Goal: Find specific page/section: Find specific page/section

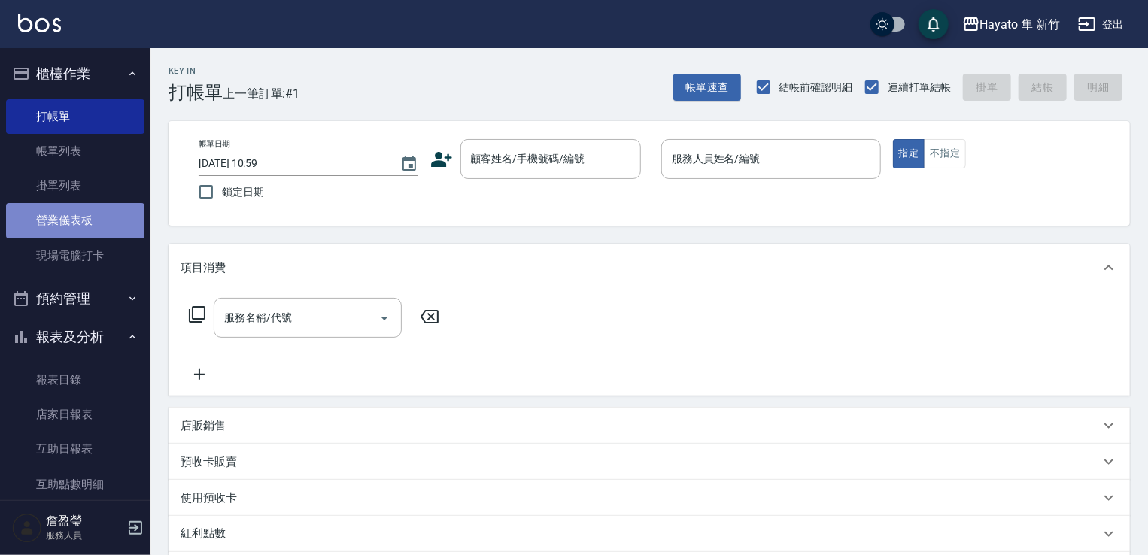
click at [96, 220] on link "營業儀表板" at bounding box center [75, 220] width 138 height 35
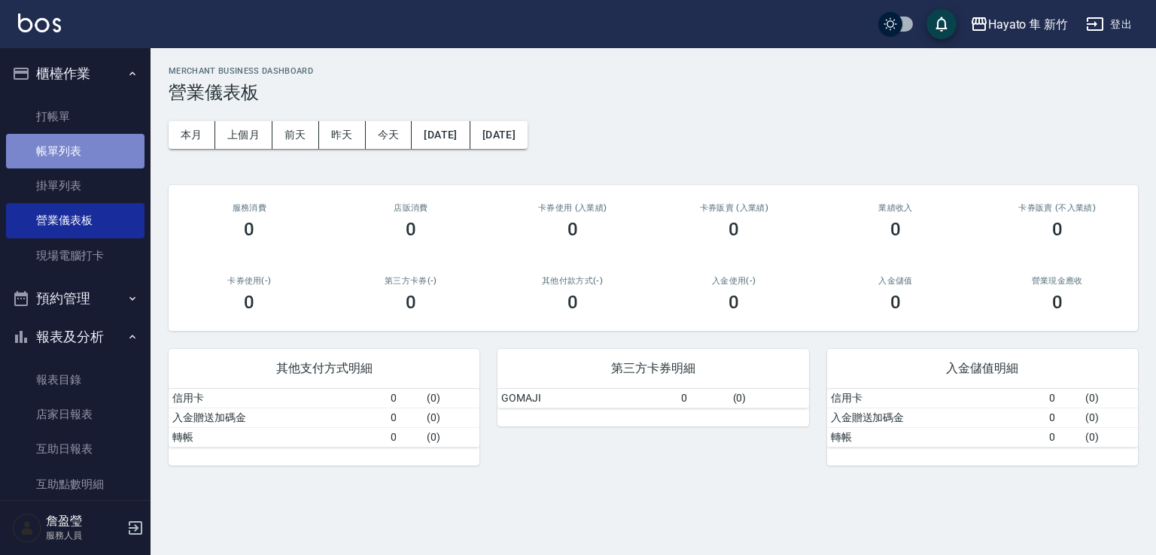
click at [93, 155] on link "帳單列表" at bounding box center [75, 151] width 138 height 35
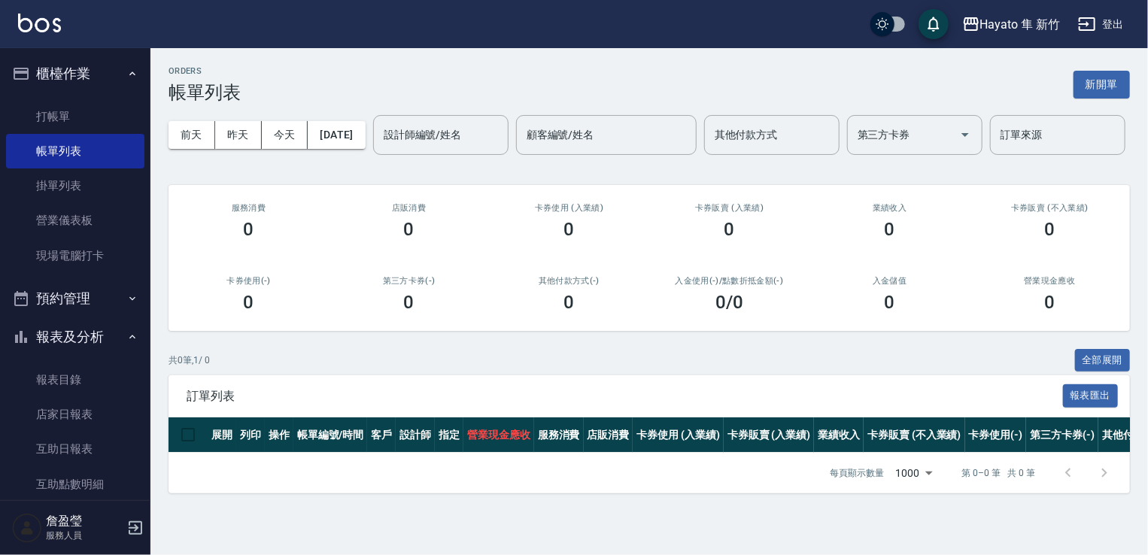
scroll to position [15, 0]
click at [96, 118] on link "打帳單" at bounding box center [75, 116] width 138 height 35
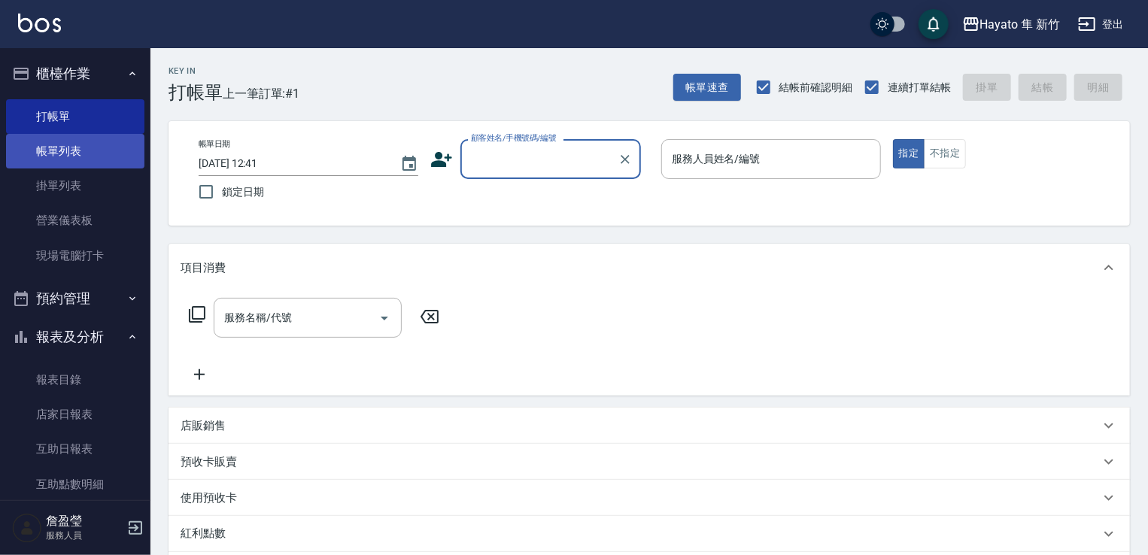
click at [86, 163] on link "帳單列表" at bounding box center [75, 151] width 138 height 35
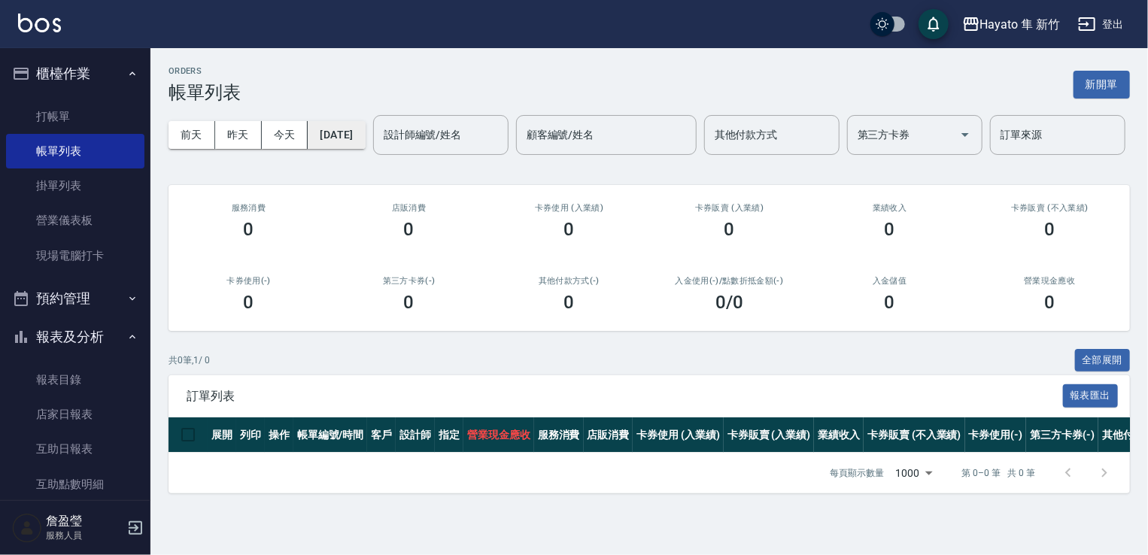
click at [356, 136] on button "[DATE]" at bounding box center [336, 135] width 57 height 28
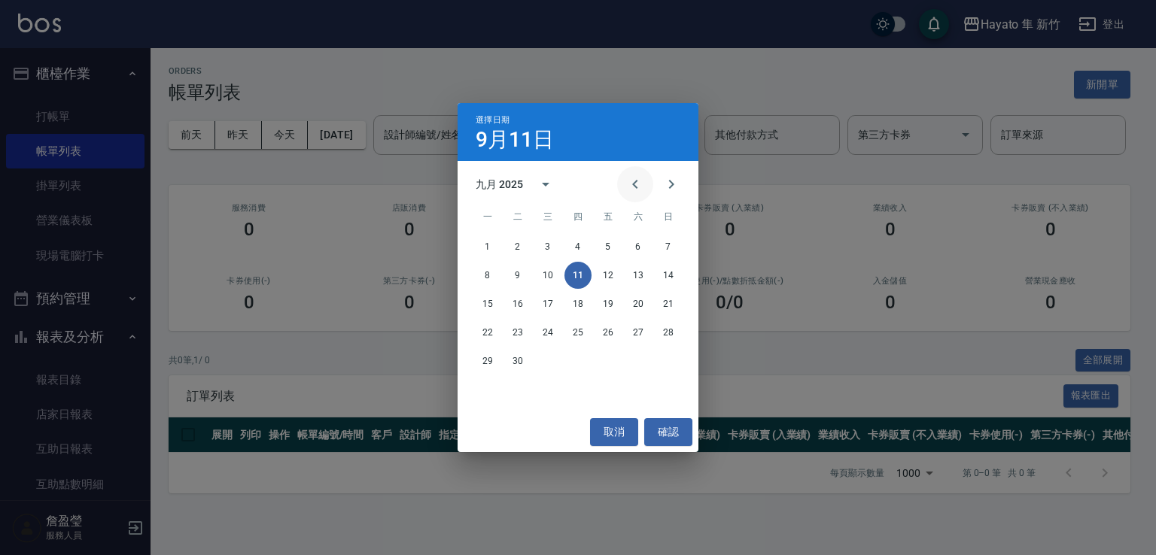
click at [637, 181] on icon "Previous month" at bounding box center [634, 184] width 5 height 9
click at [644, 369] on button "30" at bounding box center [638, 361] width 27 height 27
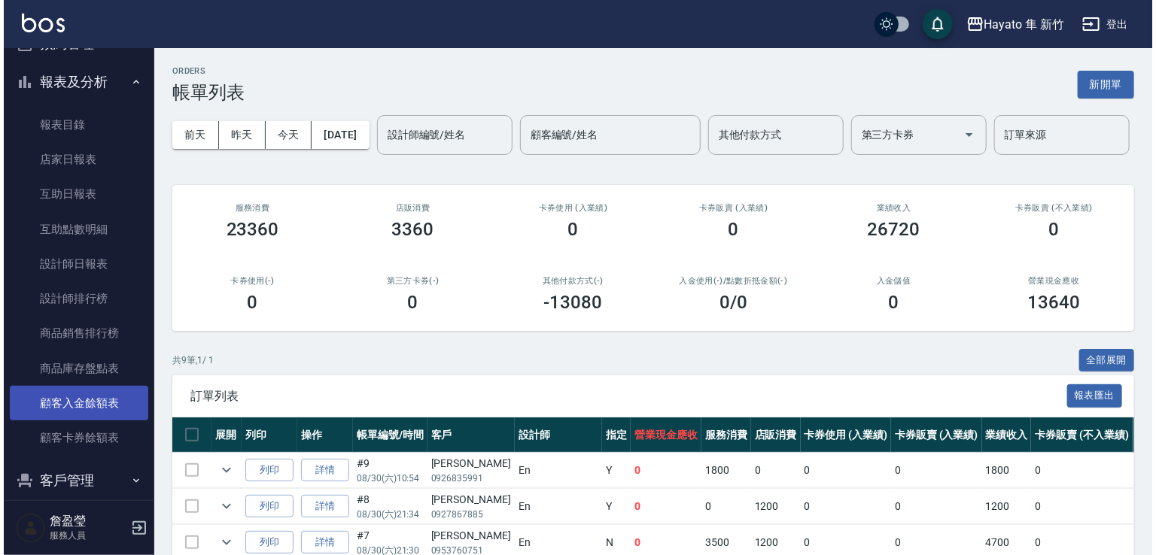
scroll to position [350, 0]
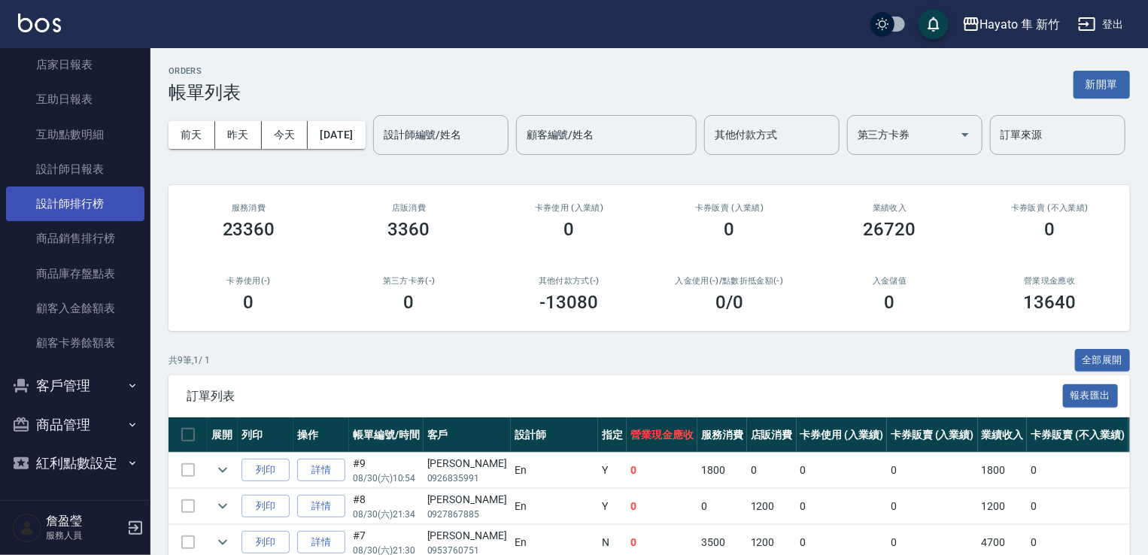
click at [105, 213] on link "設計師排行榜" at bounding box center [75, 204] width 138 height 35
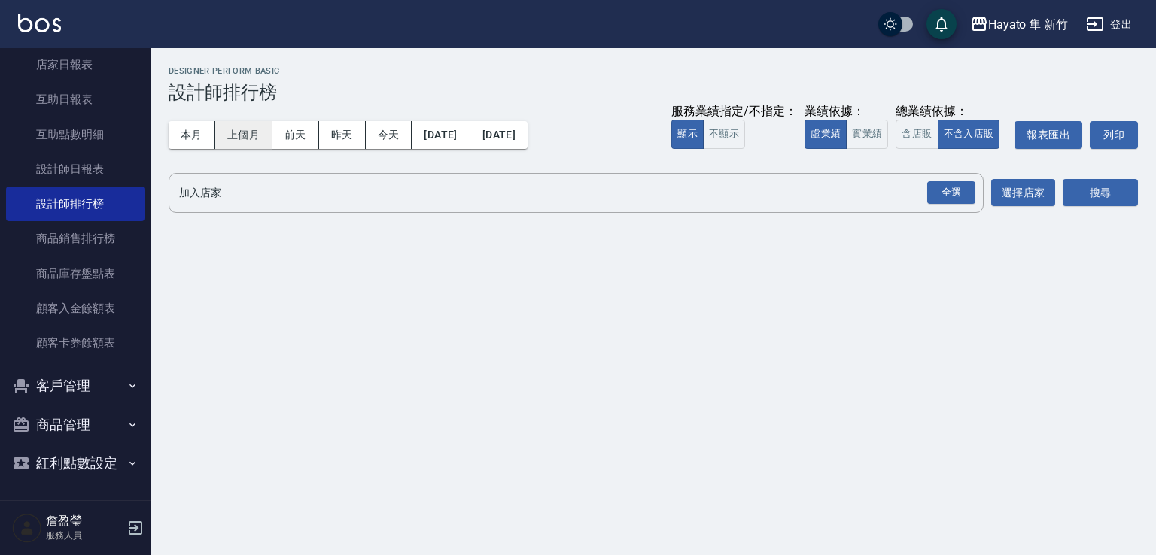
click at [246, 147] on button "上個月" at bounding box center [243, 135] width 57 height 28
click at [251, 132] on button "上個月" at bounding box center [243, 135] width 57 height 28
click at [937, 200] on div "全選" at bounding box center [951, 192] width 48 height 23
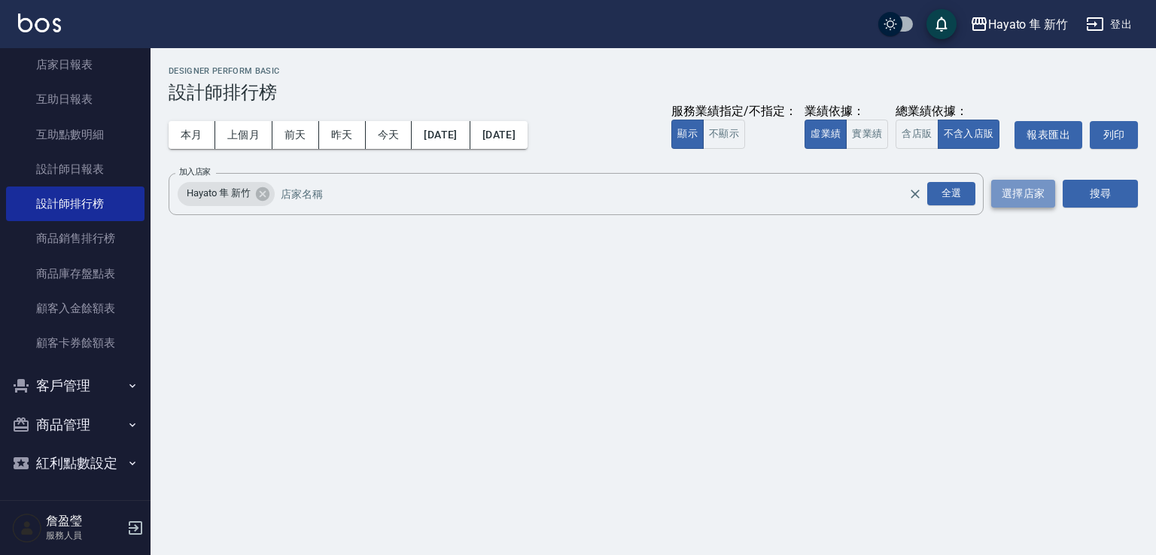
click at [1051, 196] on button "選擇店家" at bounding box center [1023, 194] width 64 height 28
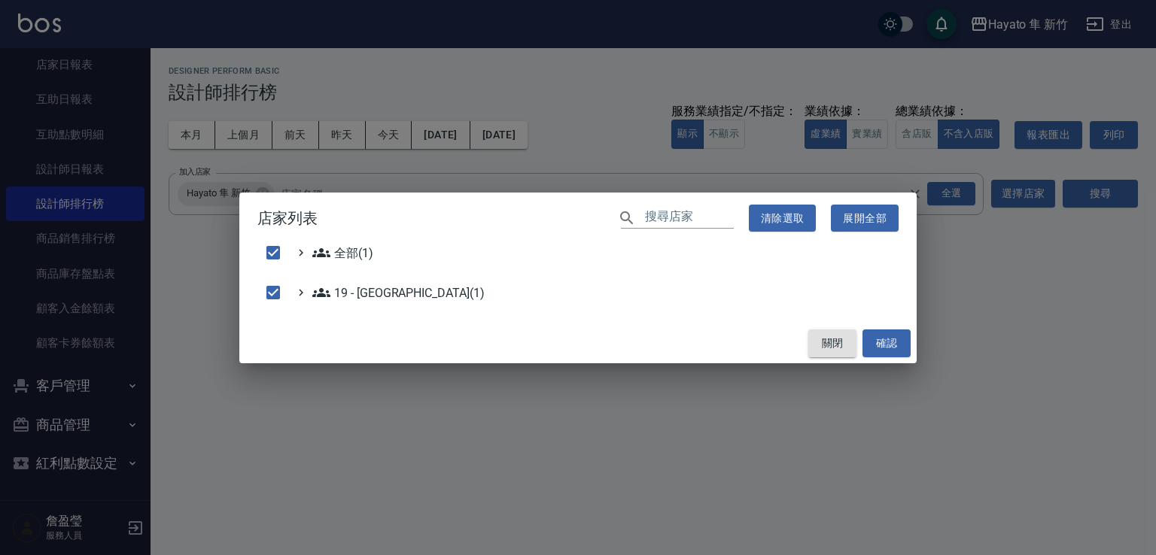
click at [837, 345] on button "關閉" at bounding box center [832, 344] width 48 height 28
checkbox input "false"
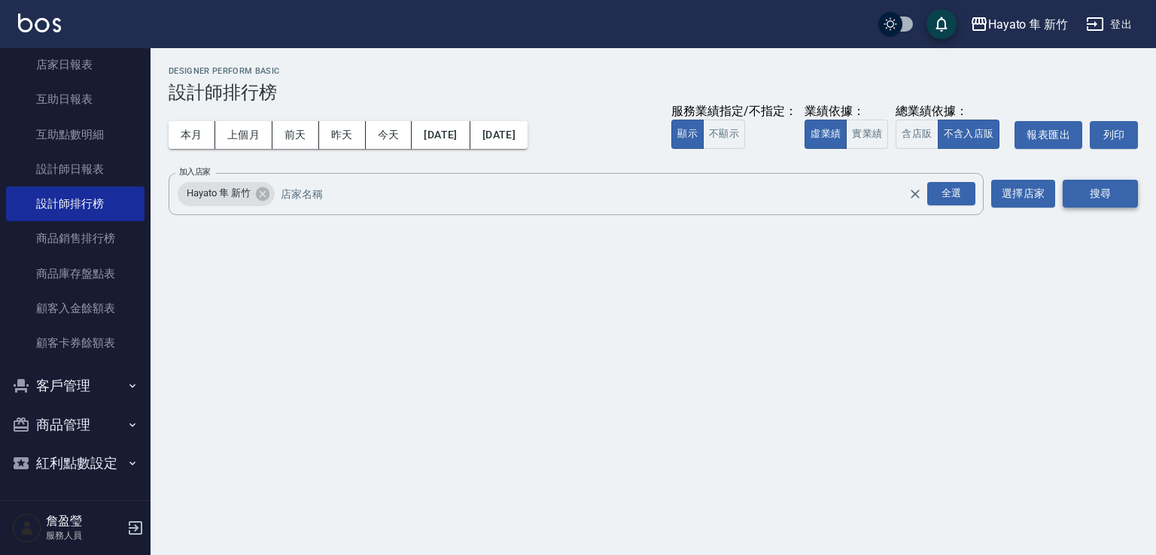
click at [1108, 196] on button "搜尋" at bounding box center [1100, 194] width 75 height 28
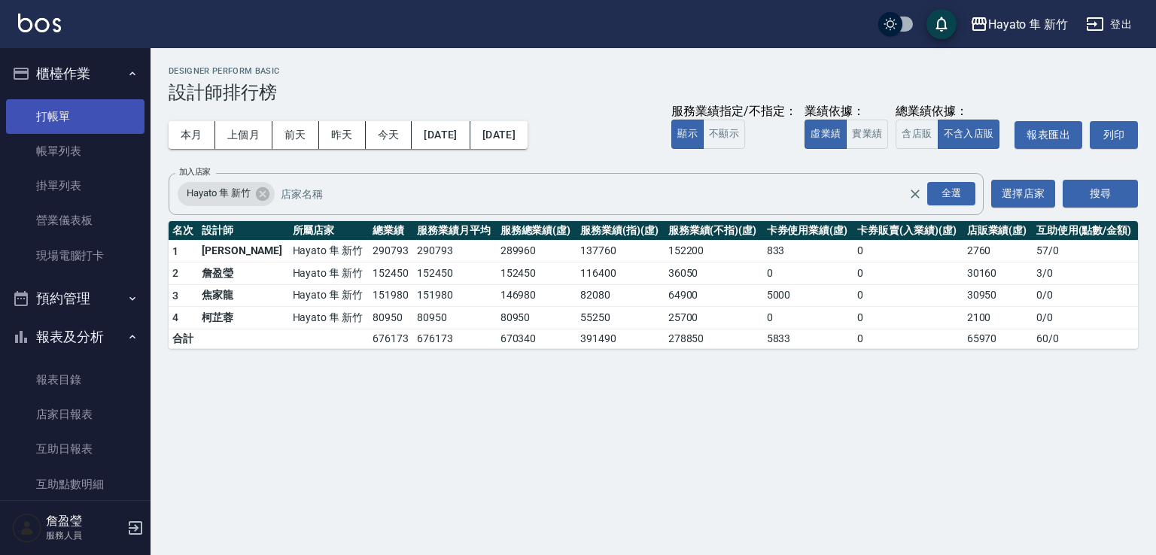
click at [93, 120] on link "打帳單" at bounding box center [75, 116] width 138 height 35
